Goal: Information Seeking & Learning: Learn about a topic

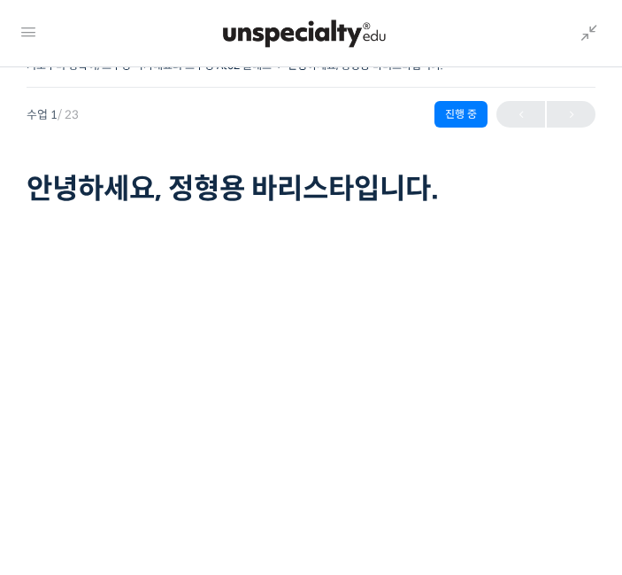
scroll to position [224, 0]
click at [567, 111] on div at bounding box center [546, 114] width 99 height 27
click at [561, 123] on div at bounding box center [546, 114] width 99 height 27
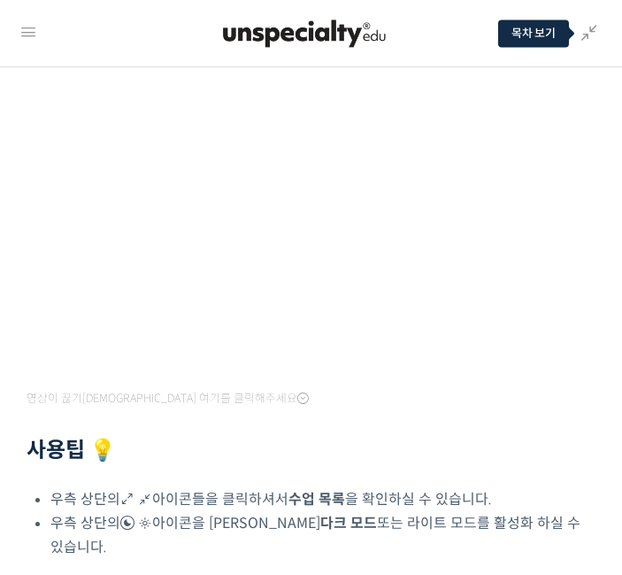
scroll to position [0, 0]
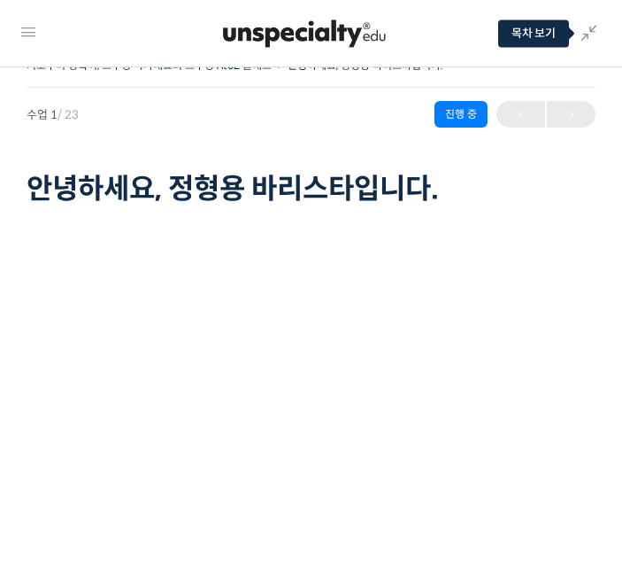
click at [50, 43] on div at bounding box center [304, 33] width 531 height 53
click at [36, 19] on link at bounding box center [28, 32] width 21 height 28
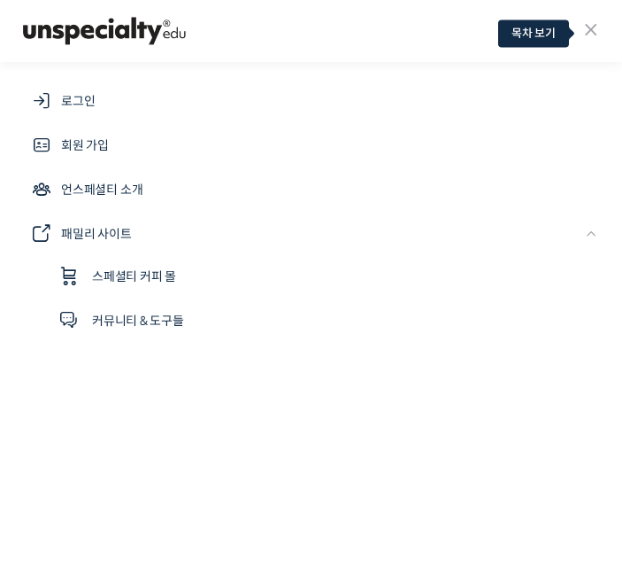
click at [72, 94] on span "로그인" at bounding box center [78, 100] width 34 height 21
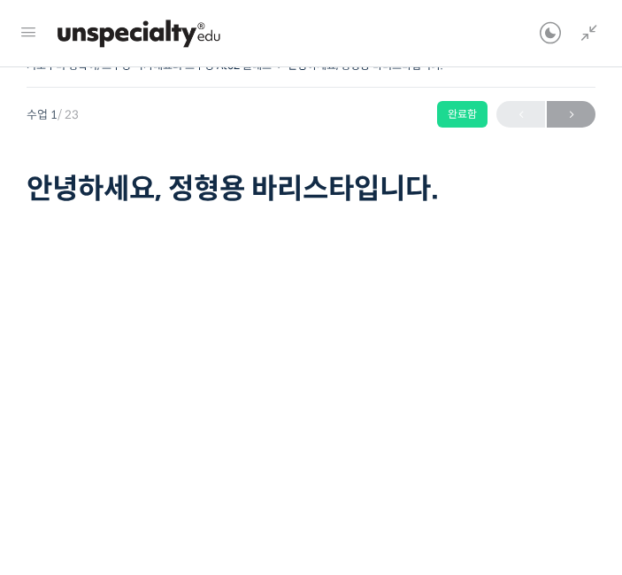
scroll to position [225, 0]
click at [584, 107] on span "→" at bounding box center [571, 115] width 49 height 24
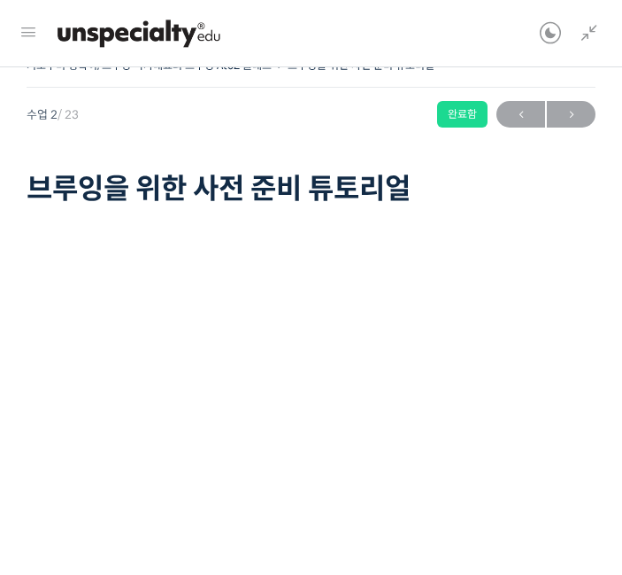
scroll to position [311, 0]
click at [566, 111] on span "→" at bounding box center [571, 115] width 49 height 24
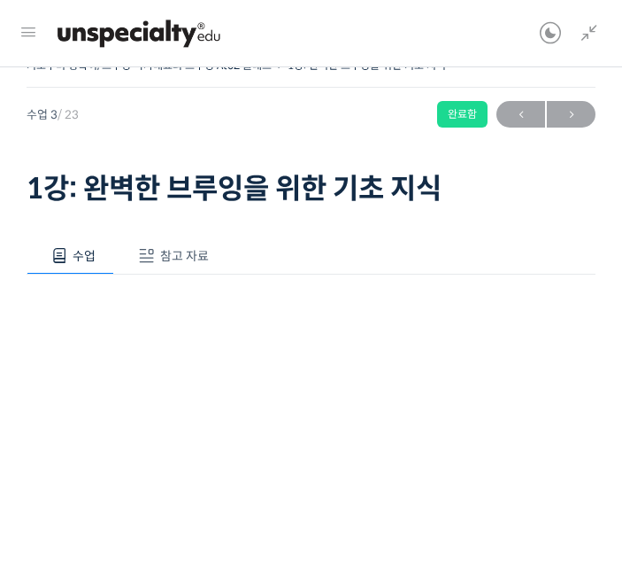
scroll to position [364, 0]
click at [569, 117] on span "→" at bounding box center [571, 115] width 49 height 24
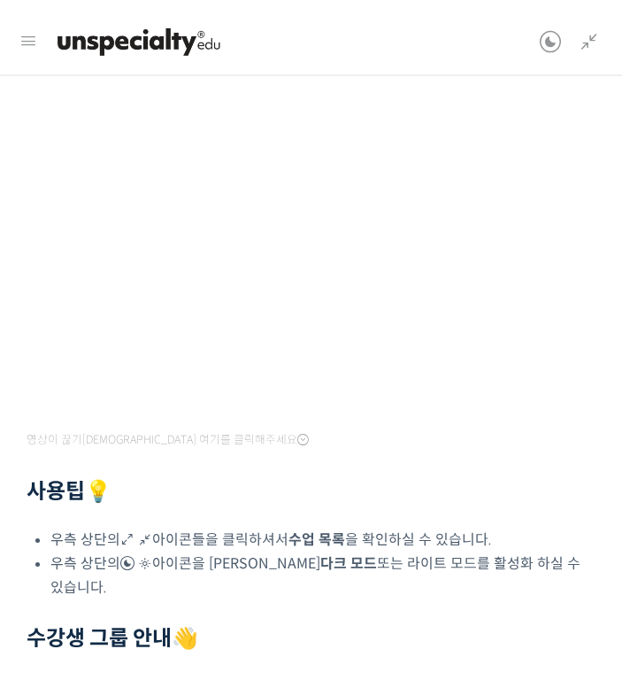
scroll to position [223, 0]
